Goal: Task Accomplishment & Management: Manage account settings

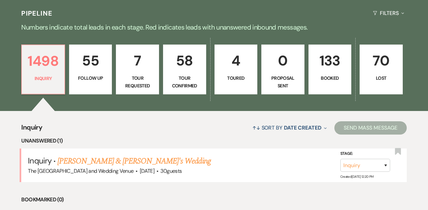
scroll to position [166, 0]
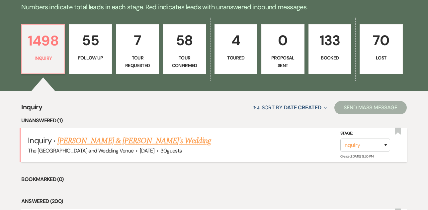
click at [130, 141] on link "[PERSON_NAME] & [PERSON_NAME]'s Wedding" at bounding box center [133, 141] width 153 height 12
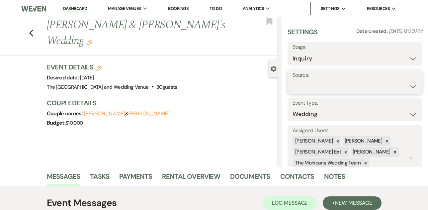
click at [305, 88] on select "Weven Venue Website Instagram Facebook Pinterest Google The Knot Wedding Wire H…" at bounding box center [354, 86] width 124 height 13
select select "5"
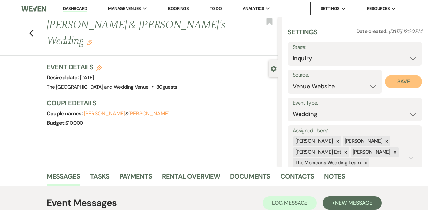
click at [402, 84] on button "Save" at bounding box center [403, 81] width 37 height 13
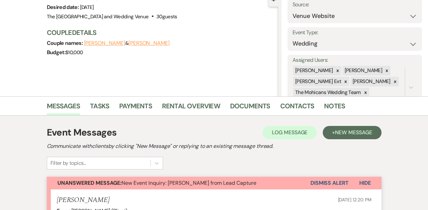
scroll to position [101, 0]
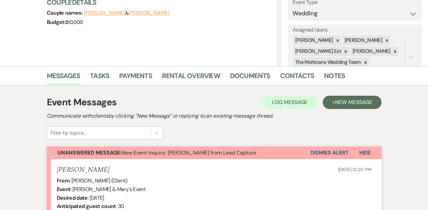
click at [323, 151] on button "Dismiss Alert" at bounding box center [329, 152] width 38 height 13
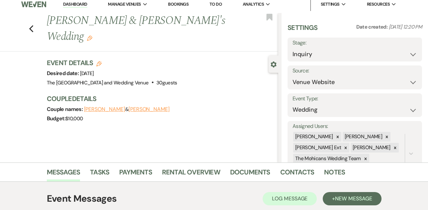
scroll to position [0, 0]
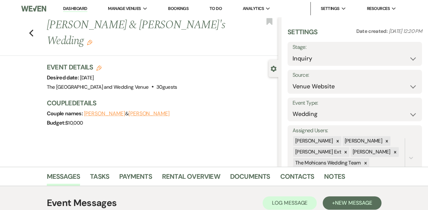
click at [80, 7] on link "Dashboard" at bounding box center [75, 9] width 24 height 6
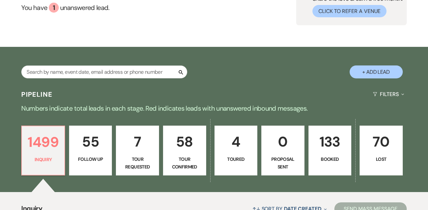
scroll to position [190, 0]
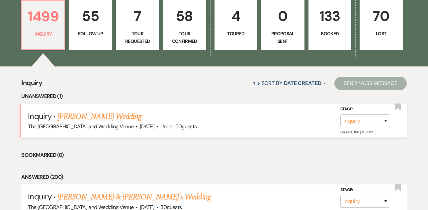
click at [116, 117] on link "[PERSON_NAME] Wedding" at bounding box center [99, 116] width 84 height 12
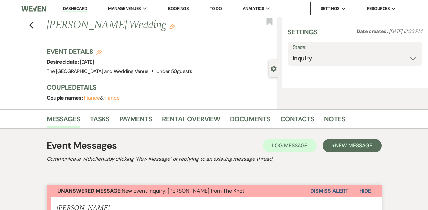
select select "2"
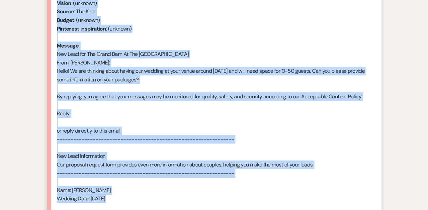
scroll to position [414, 0]
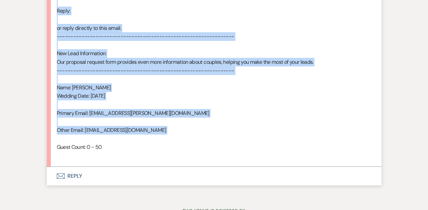
drag, startPoint x: 57, startPoint y: 91, endPoint x: 154, endPoint y: 139, distance: 108.2
click at [154, 139] on div "From : [PERSON_NAME] Event : [PERSON_NAME] Event Desired date : [DATE] Anticipa…" at bounding box center [214, 10] width 315 height 297
copy div "From : [PERSON_NAME] Event : [PERSON_NAME] Event Desired date : [DATE] Anticipa…"
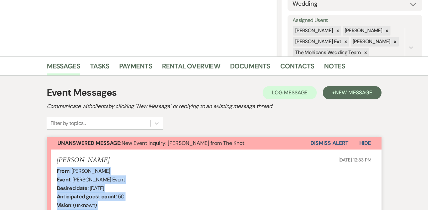
scroll to position [137, 0]
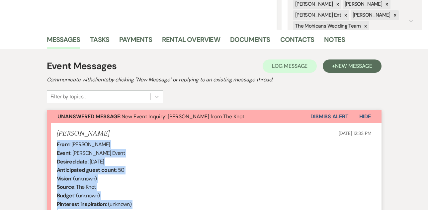
click at [318, 117] on button "Dismiss Alert" at bounding box center [329, 116] width 38 height 13
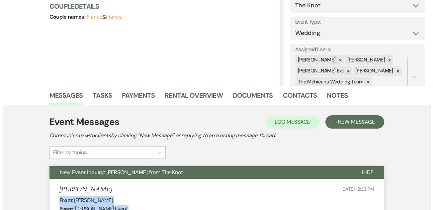
scroll to position [0, 0]
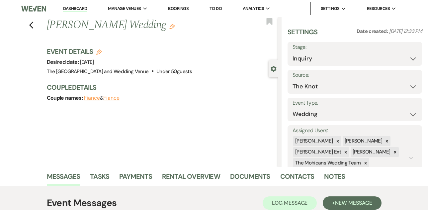
click at [100, 53] on use "button" at bounding box center [98, 51] width 5 height 5
select select "849"
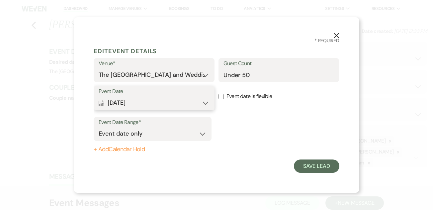
click at [175, 99] on button "Calendar [DATE] Expand" at bounding box center [154, 102] width 111 height 13
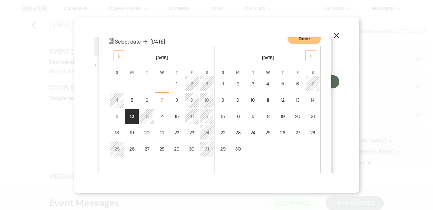
scroll to position [85, 0]
click at [121, 55] on div "Previous" at bounding box center [118, 54] width 11 height 11
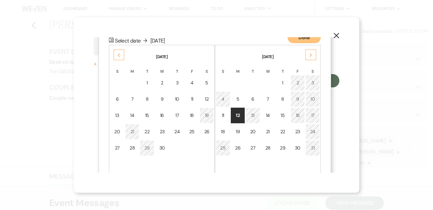
click at [121, 55] on div "Previous" at bounding box center [118, 54] width 11 height 11
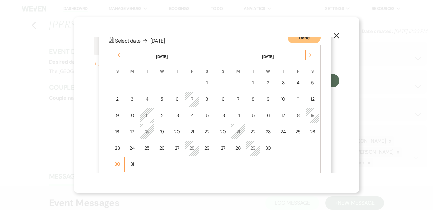
click at [119, 161] on div "30" at bounding box center [117, 164] width 6 height 7
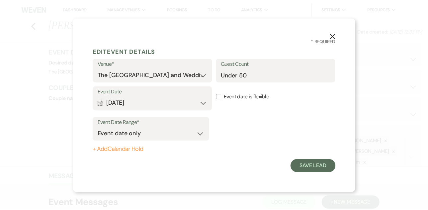
scroll to position [0, 0]
click at [301, 163] on button "Save Lead" at bounding box center [316, 165] width 45 height 13
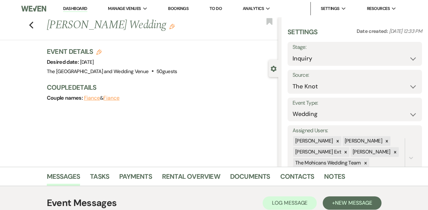
click at [74, 10] on link "Dashboard" at bounding box center [75, 9] width 24 height 6
